Goal: Task Accomplishment & Management: Complete application form

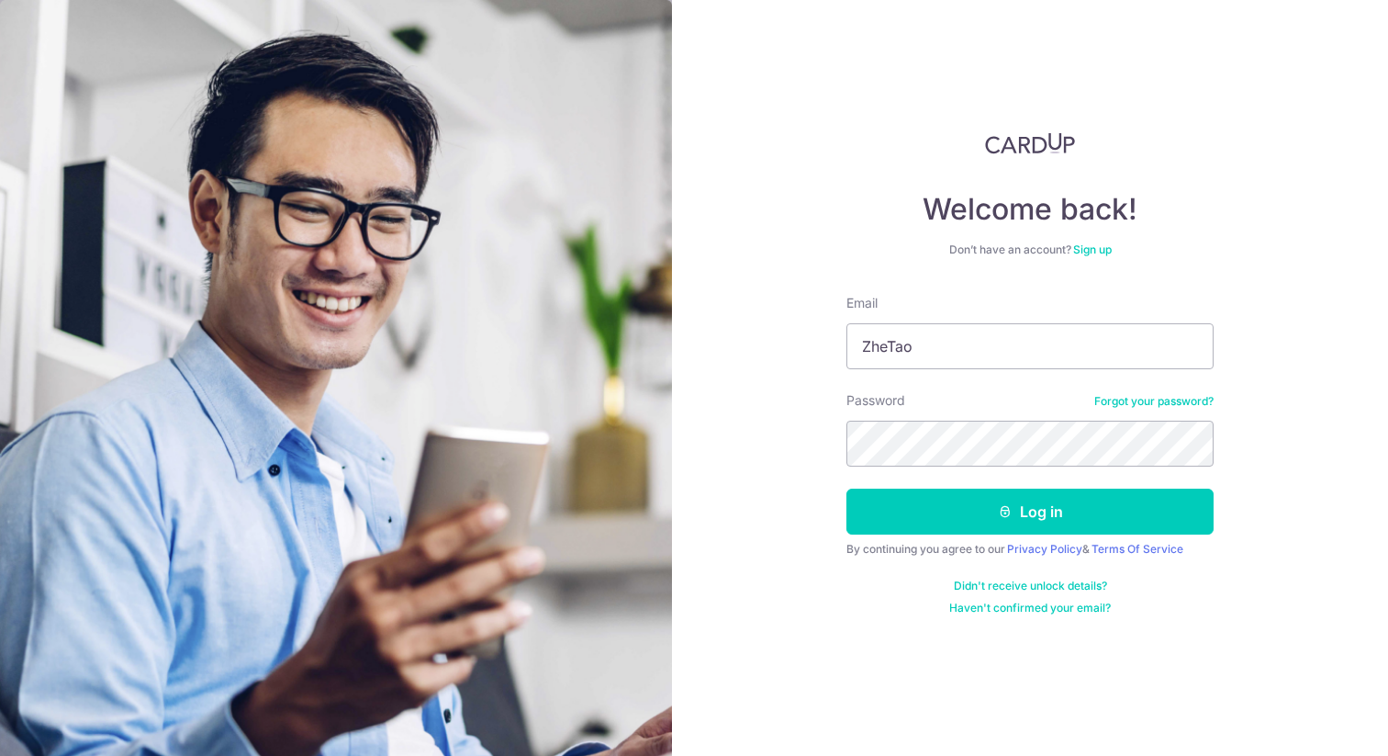
type input "ZheTao"
click at [847, 488] on button "Log in" at bounding box center [1030, 511] width 367 height 46
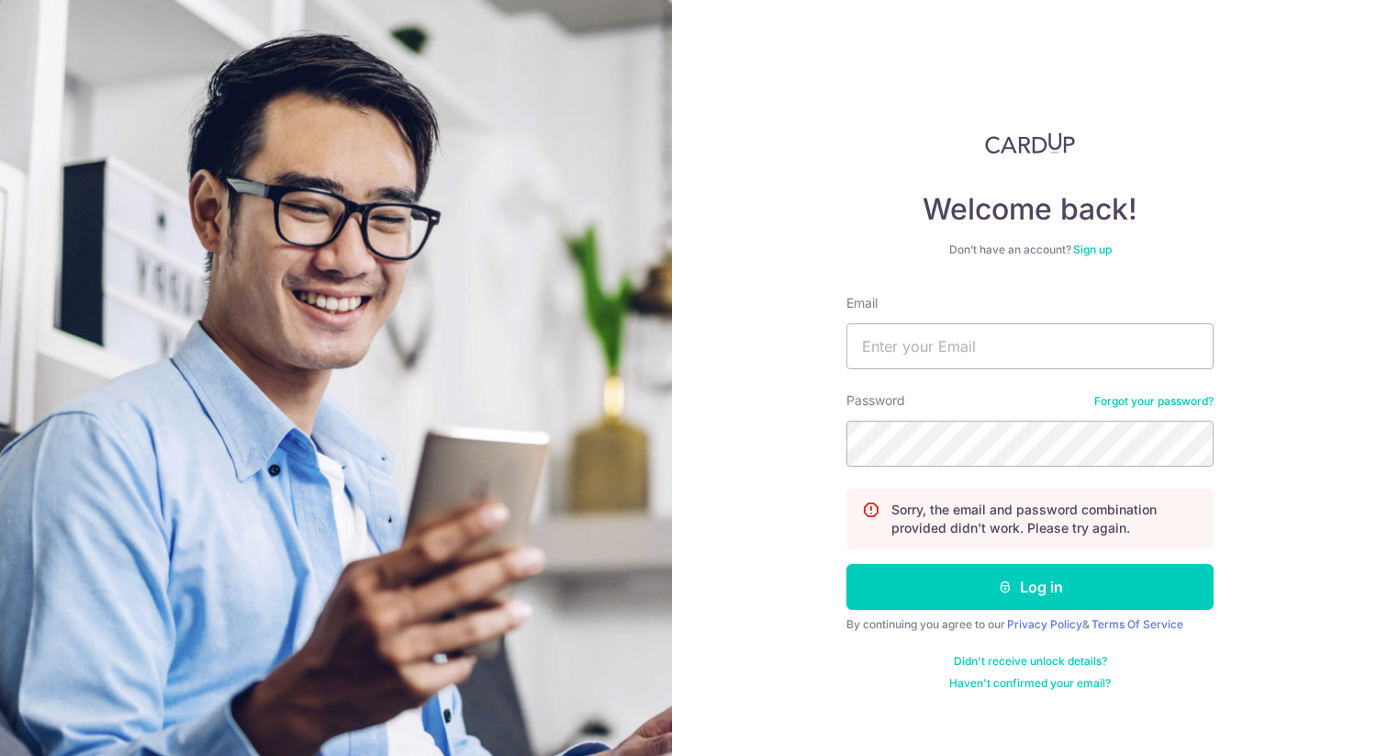
click at [0, 755] on nordpass-portal at bounding box center [0, 756] width 0 height 0
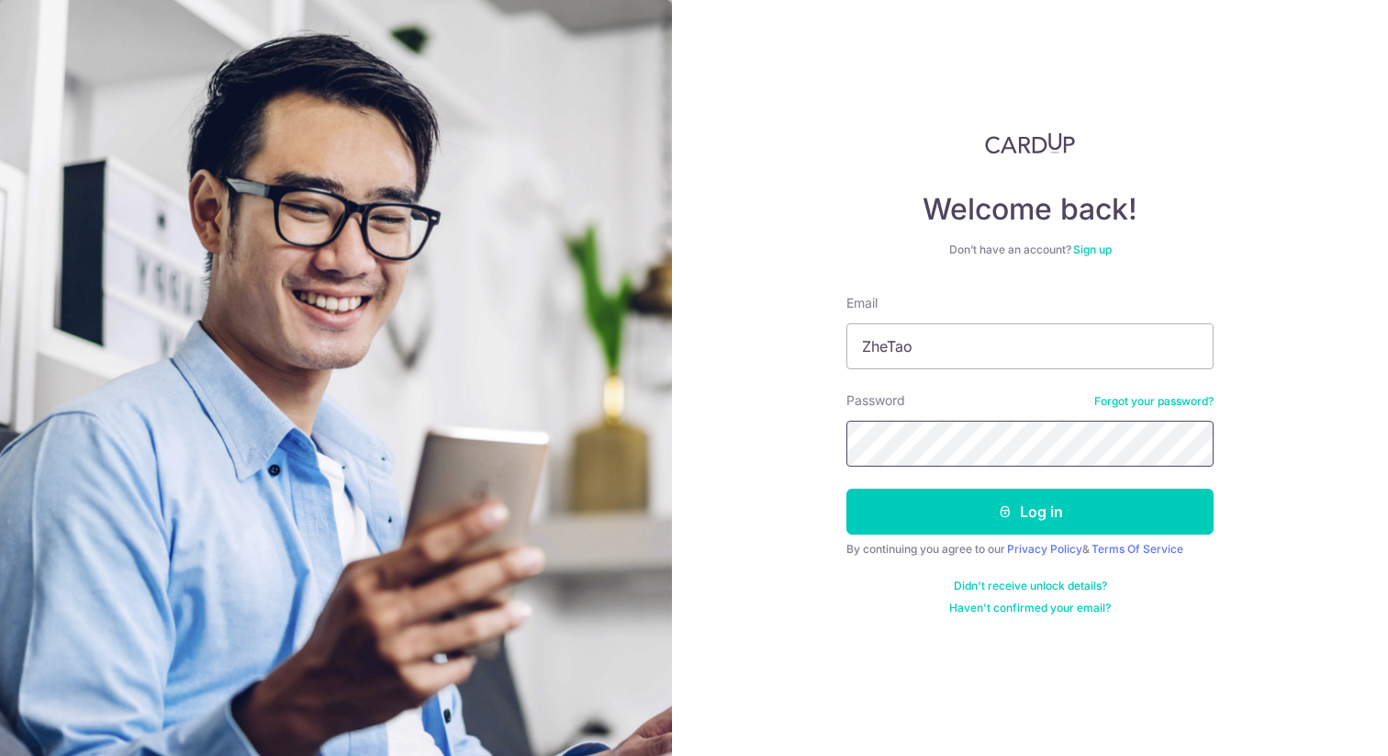
click at [847, 488] on button "Log in" at bounding box center [1030, 511] width 367 height 46
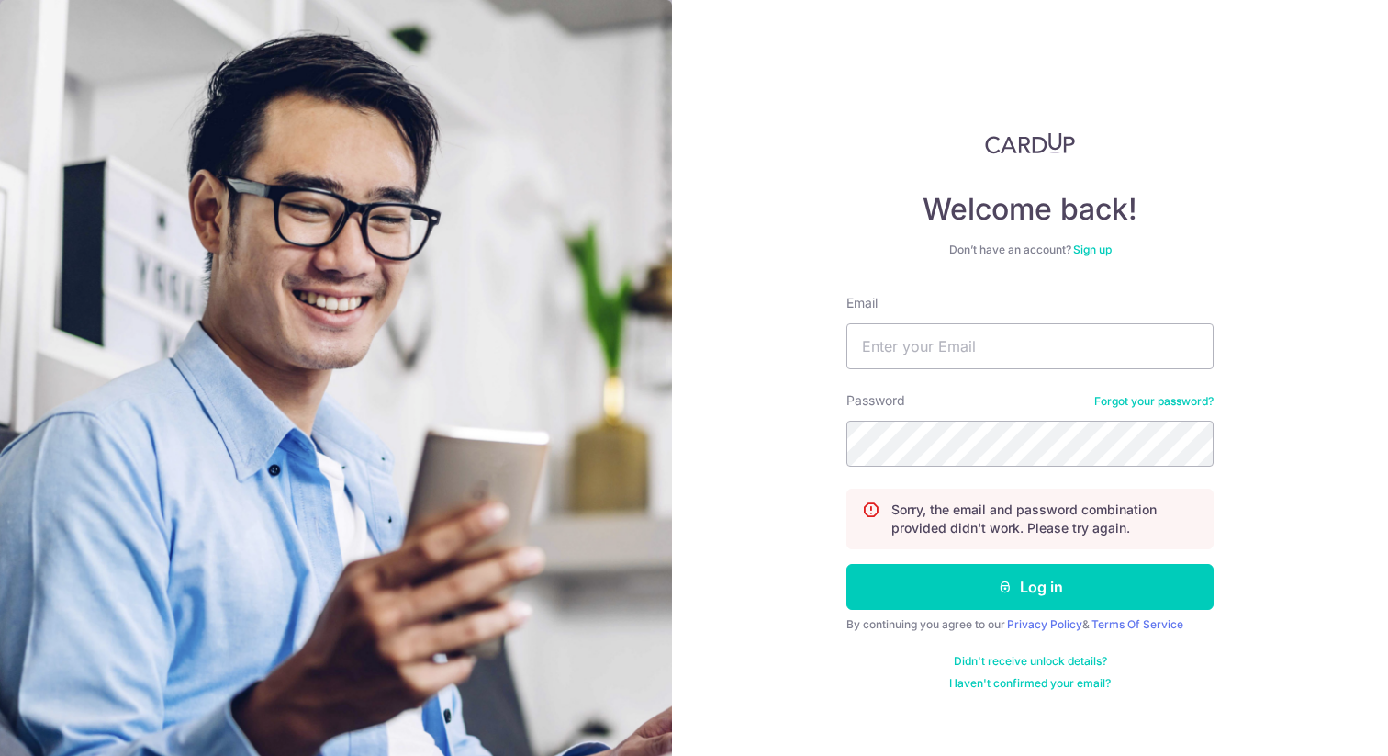
click at [0, 755] on nordpass-portal at bounding box center [0, 756] width 0 height 0
click at [1143, 391] on div "Password Forgot your password?" at bounding box center [1030, 428] width 367 height 75
click at [1145, 397] on link "Forgot your password?" at bounding box center [1153, 401] width 119 height 15
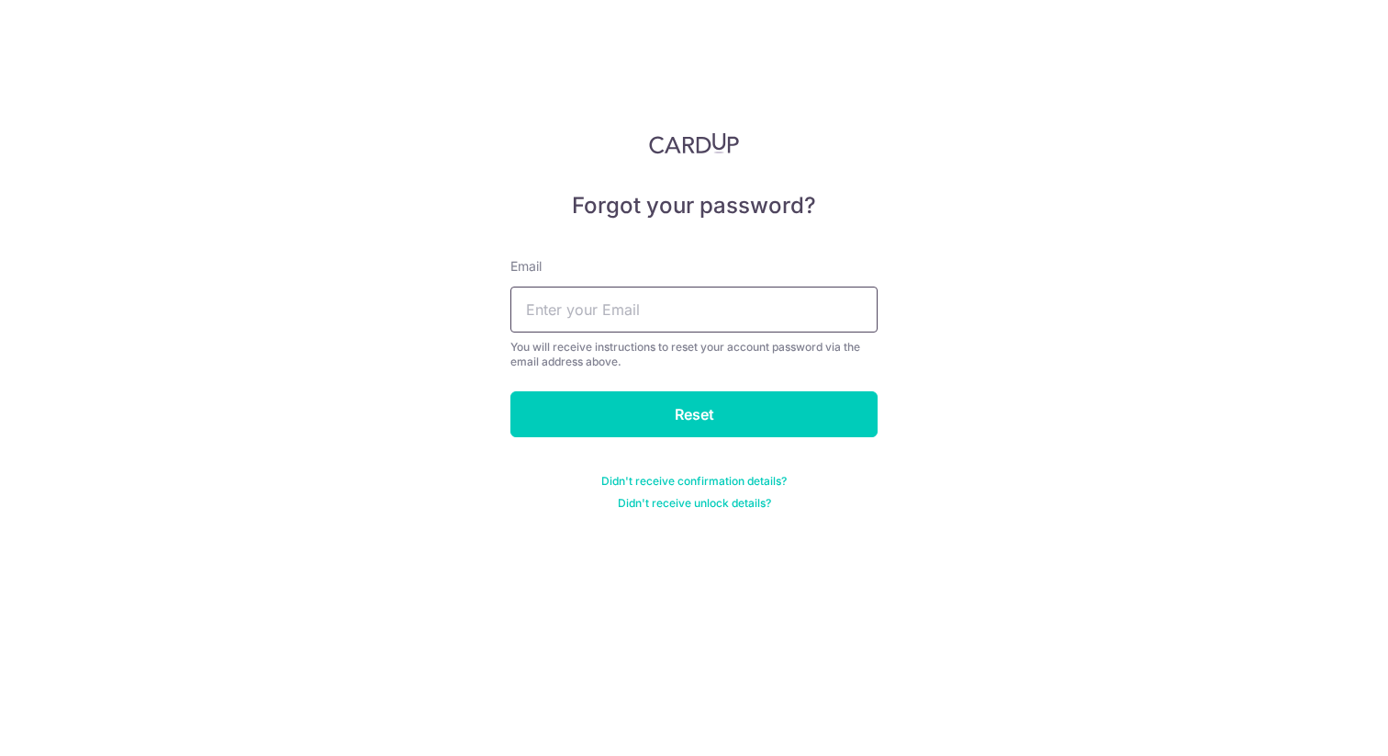
click at [658, 317] on input "text" at bounding box center [693, 309] width 367 height 46
type input "zac"
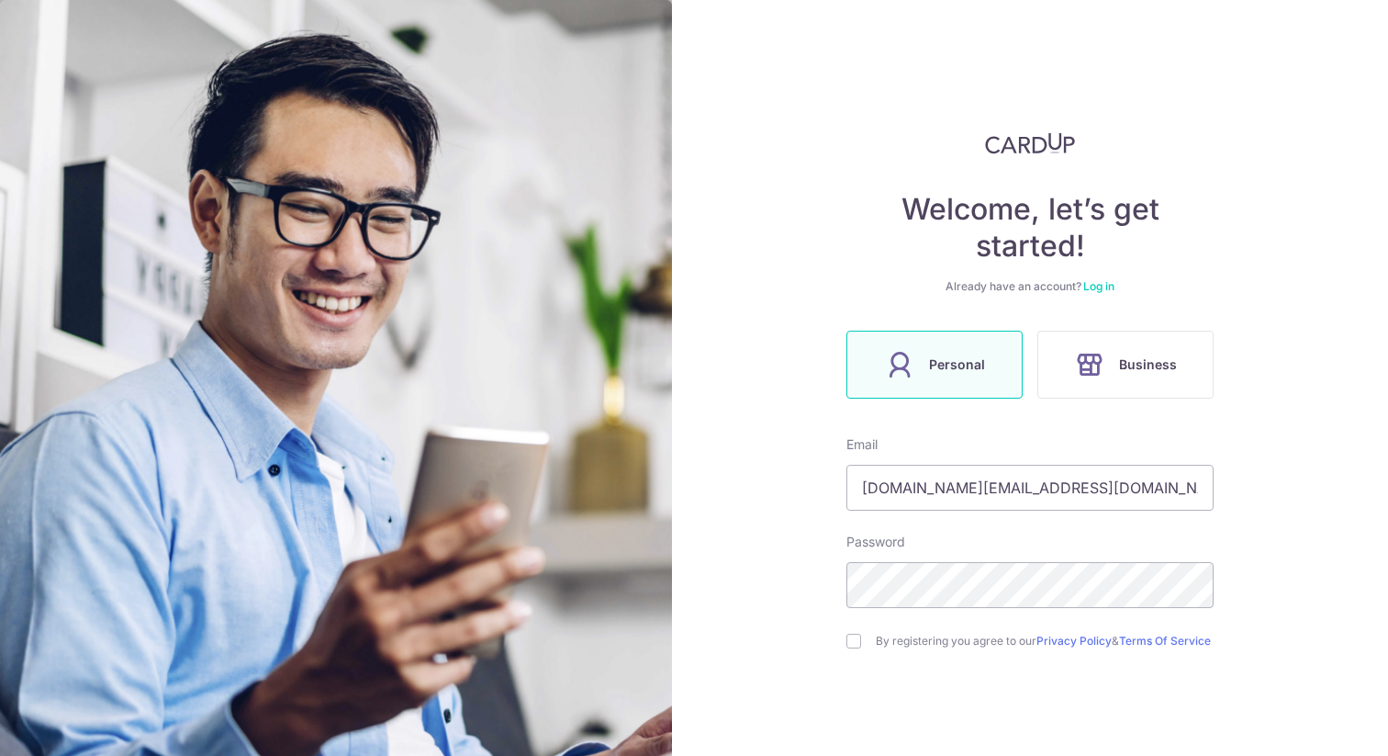
type input "[DOMAIN_NAME][EMAIL_ADDRESS][DOMAIN_NAME]"
click at [856, 642] on input "checkbox" at bounding box center [854, 641] width 15 height 15
checkbox input "true"
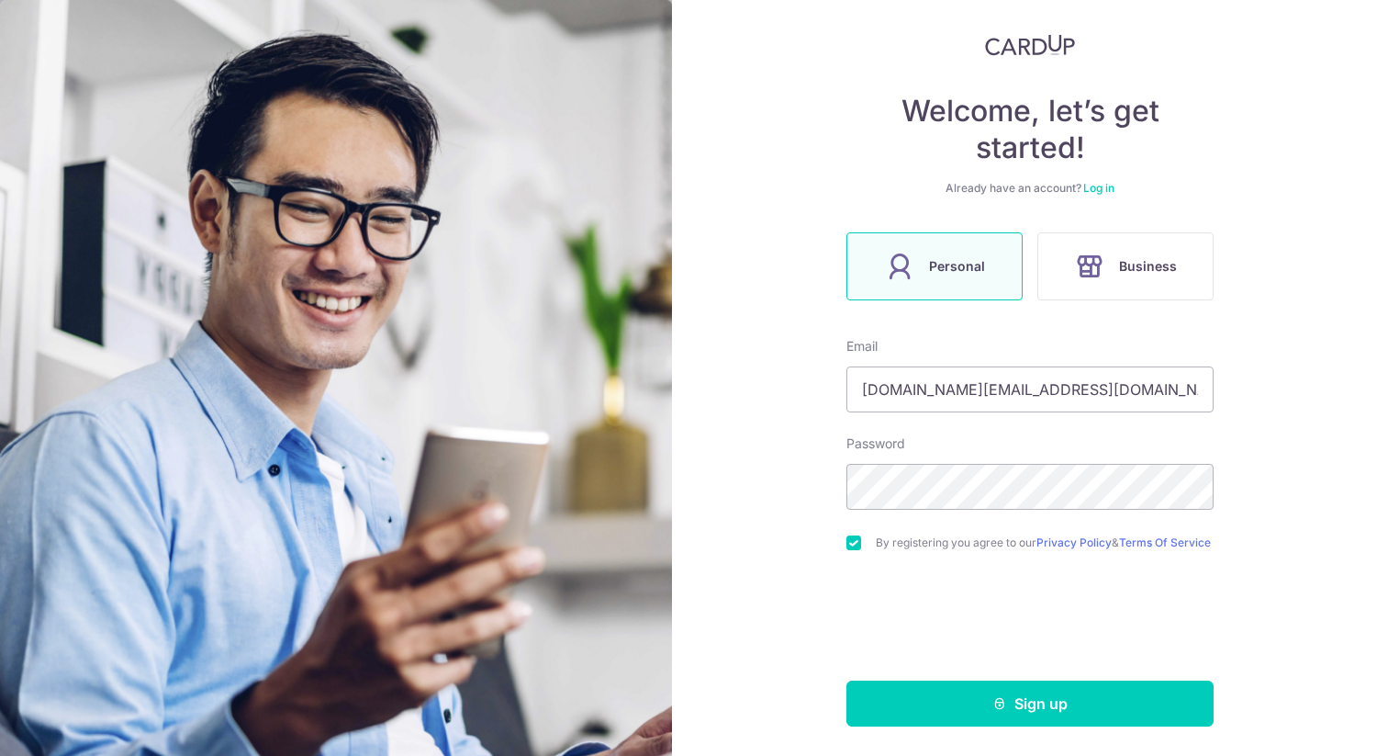
click at [963, 673] on form "Email zactao.work@gmail.com Password By registering you agree to our Privacy Po…" at bounding box center [1030, 531] width 367 height 389
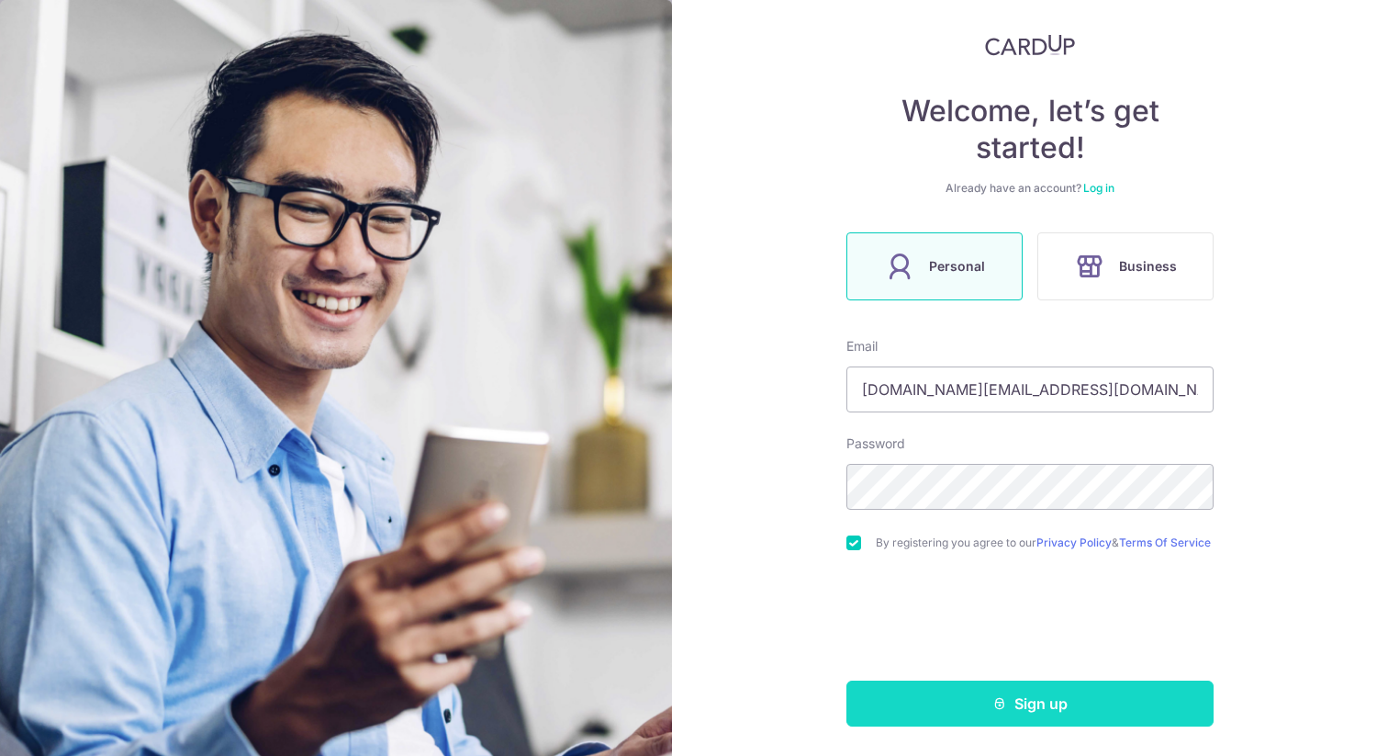
click at [976, 701] on button "Sign up" at bounding box center [1030, 703] width 367 height 46
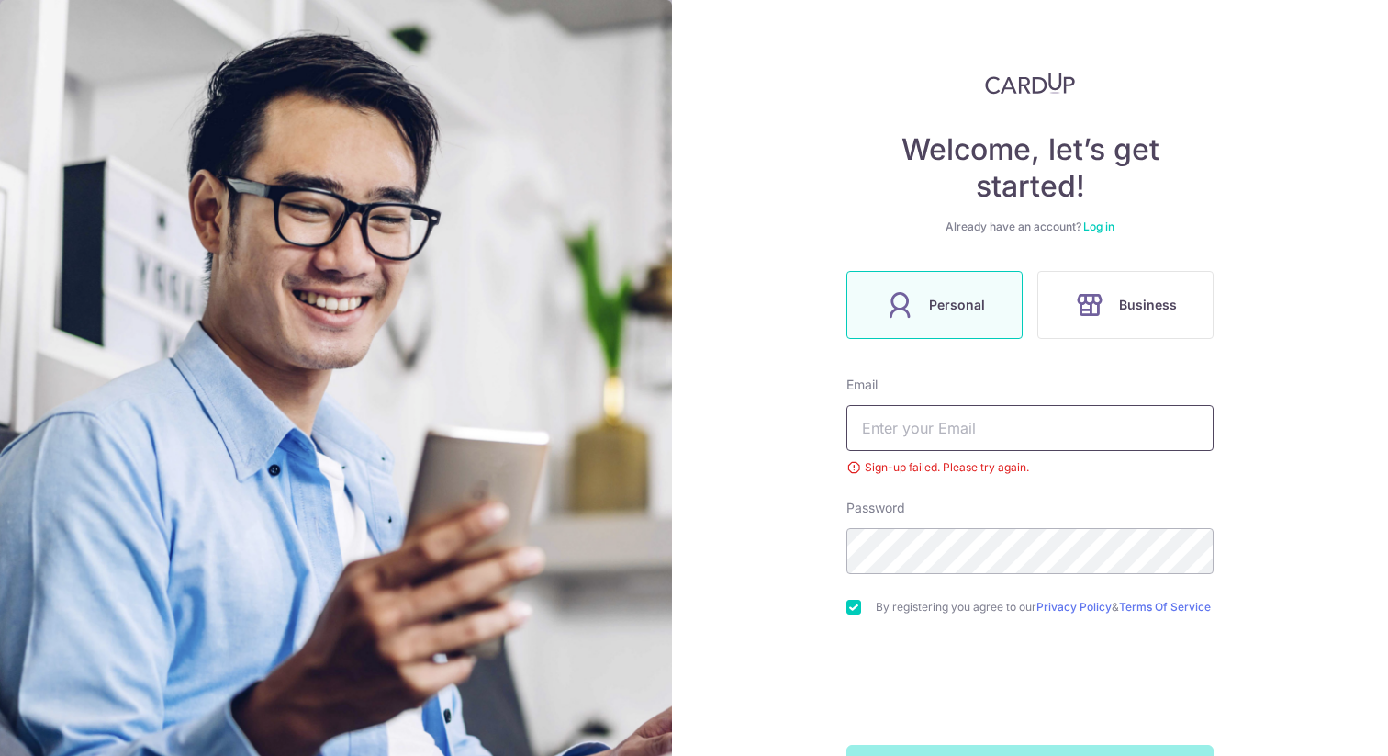
click at [946, 434] on input "text" at bounding box center [1030, 428] width 367 height 46
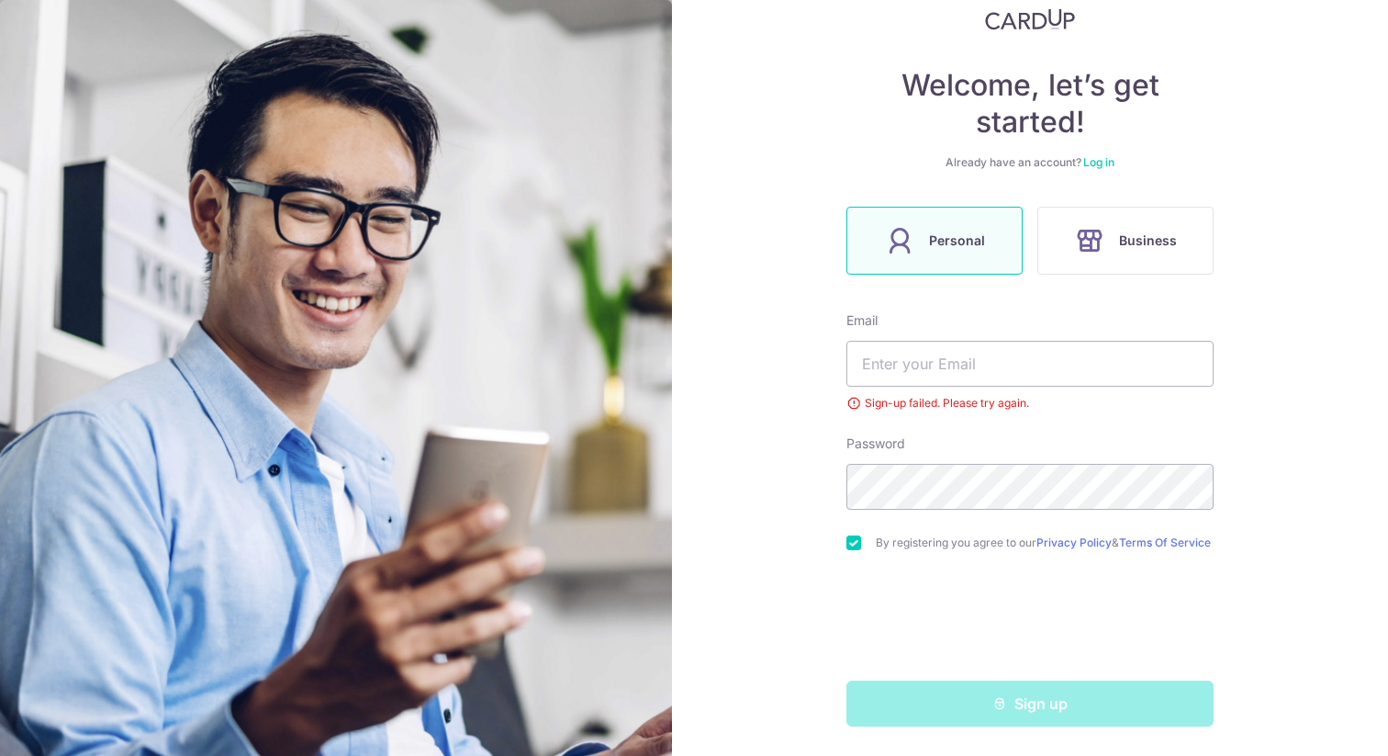
click at [0, 755] on nordpass-portal at bounding box center [0, 756] width 0 height 0
click at [1104, 158] on link "Log in" at bounding box center [1098, 162] width 31 height 14
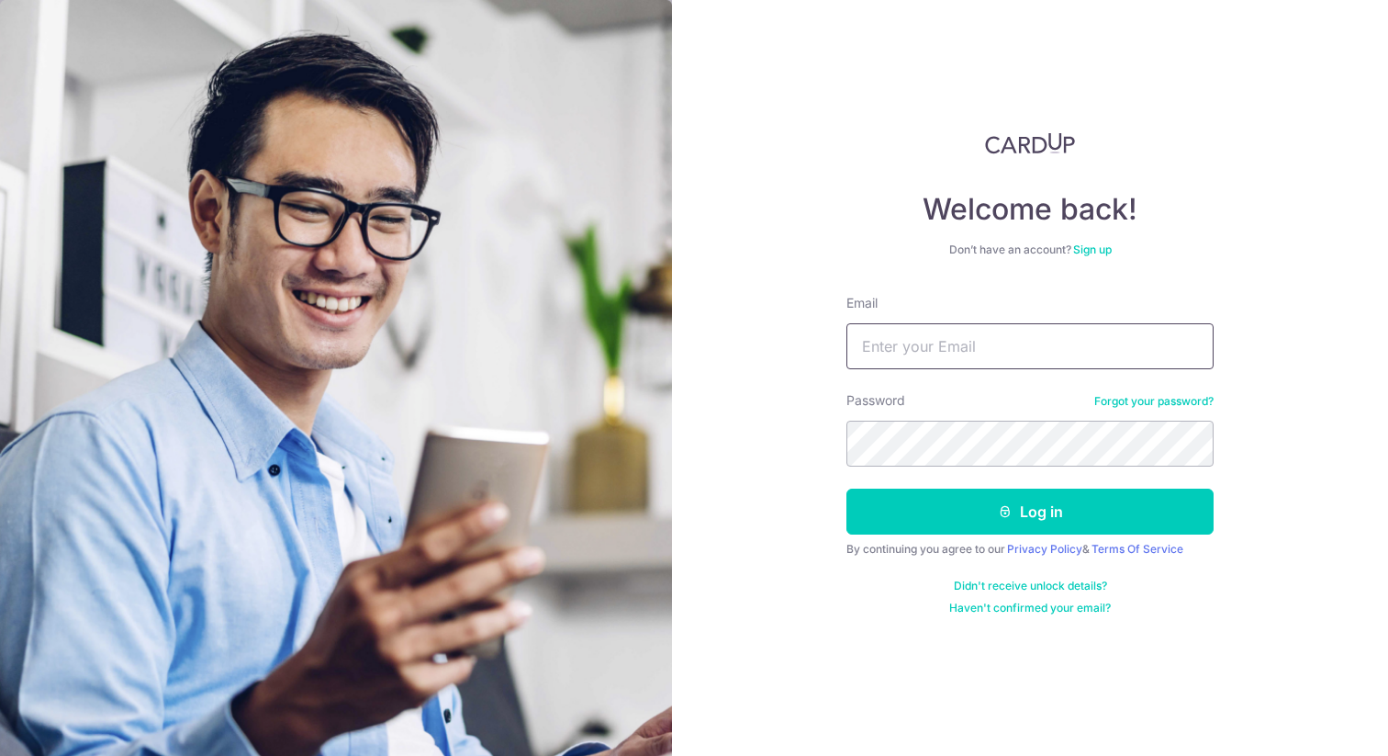
click at [953, 350] on input "Email" at bounding box center [1030, 346] width 367 height 46
type input "zactao.work@gmail.com"
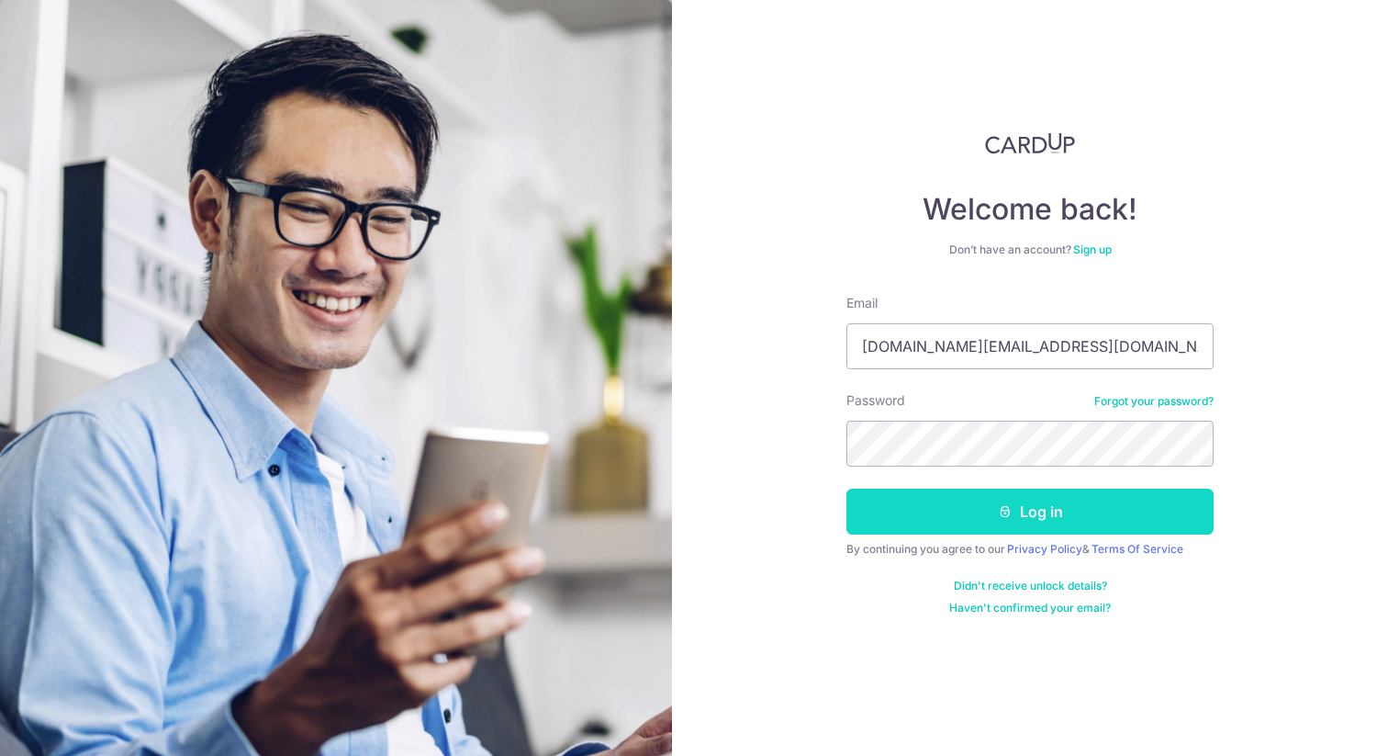
click at [892, 533] on button "Log in" at bounding box center [1030, 511] width 367 height 46
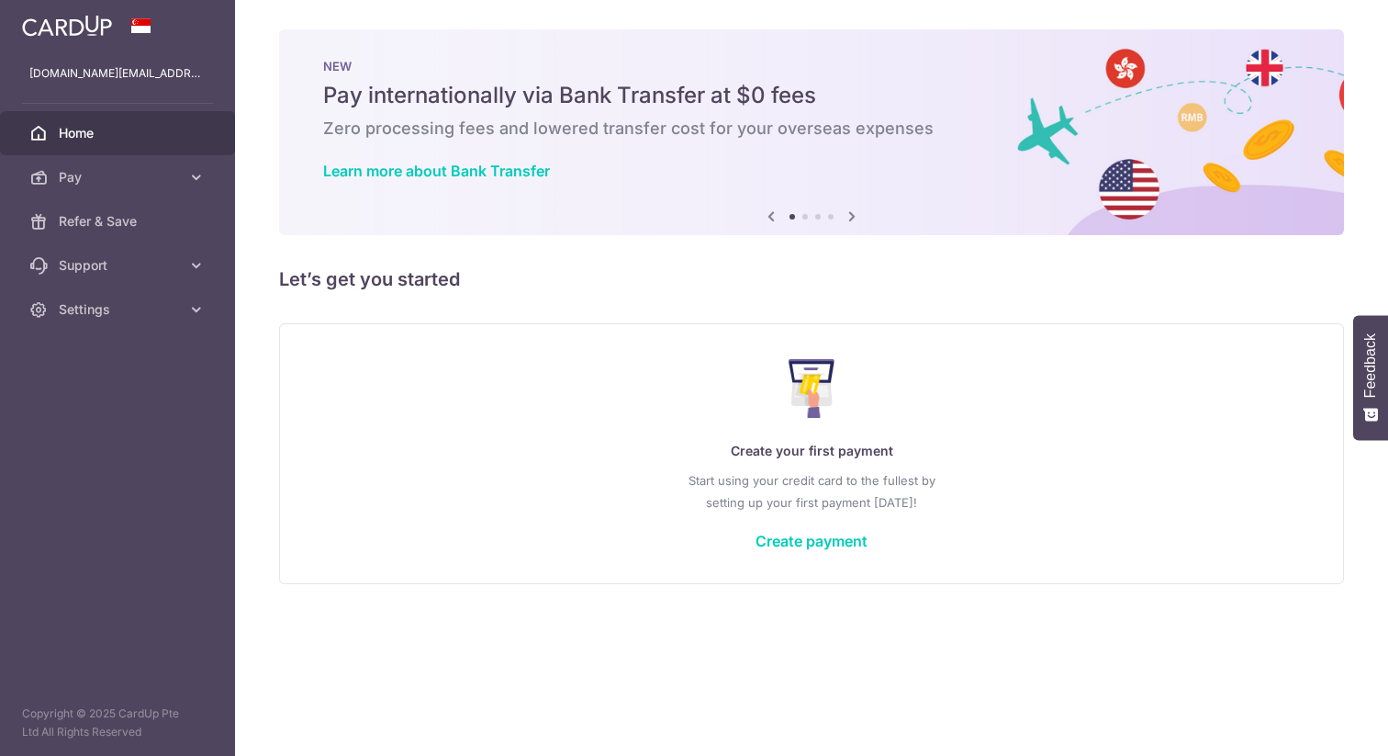
click at [0, 755] on nordpass-portal at bounding box center [0, 756] width 0 height 0
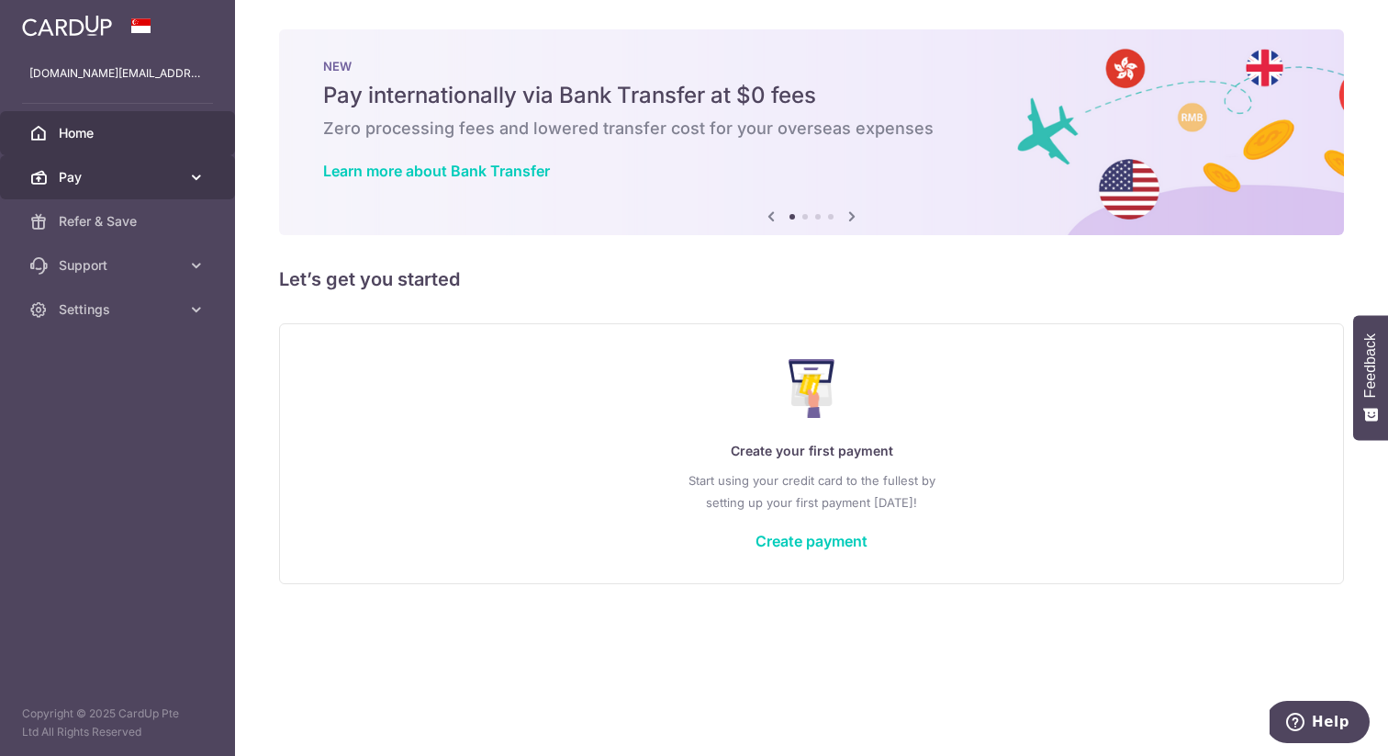
click at [84, 184] on span "Pay" at bounding box center [119, 177] width 121 height 18
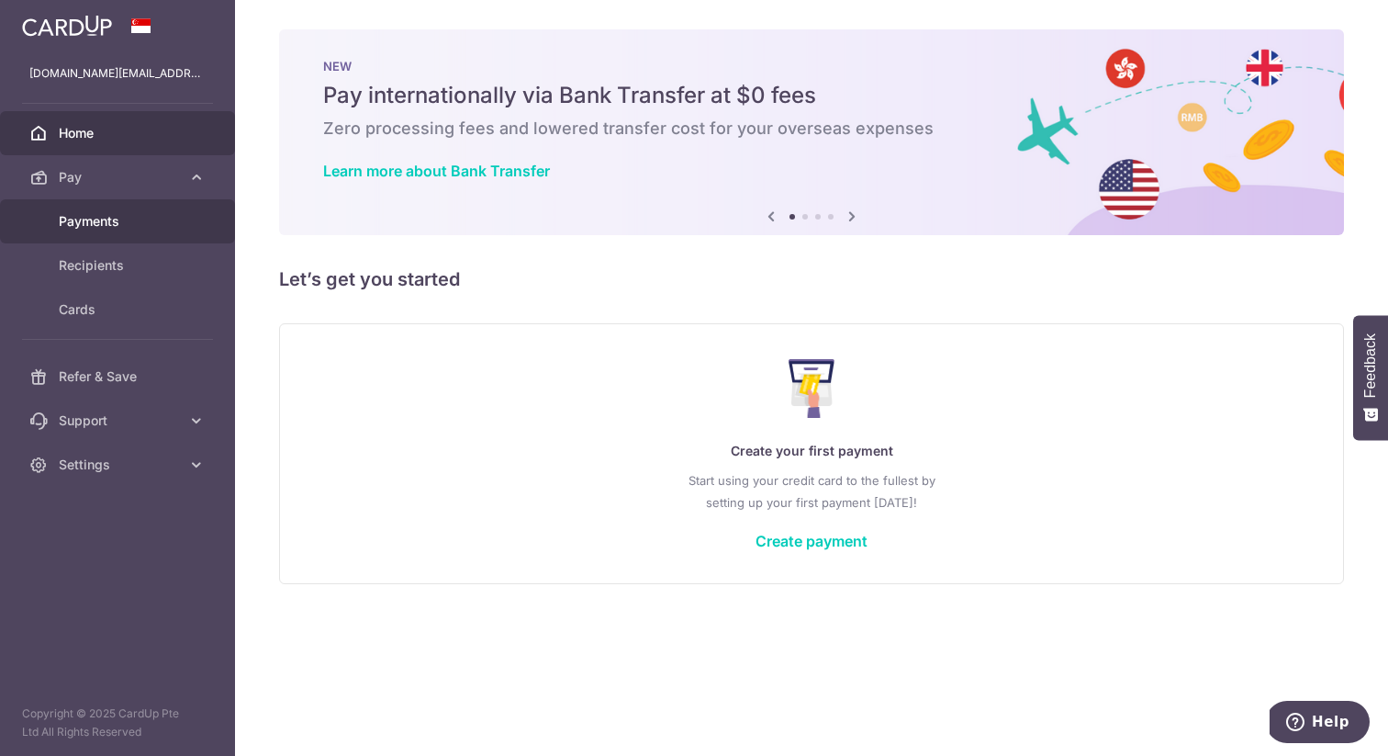
click at [113, 231] on link "Payments" at bounding box center [117, 221] width 235 height 44
